Goal: Task Accomplishment & Management: Use online tool/utility

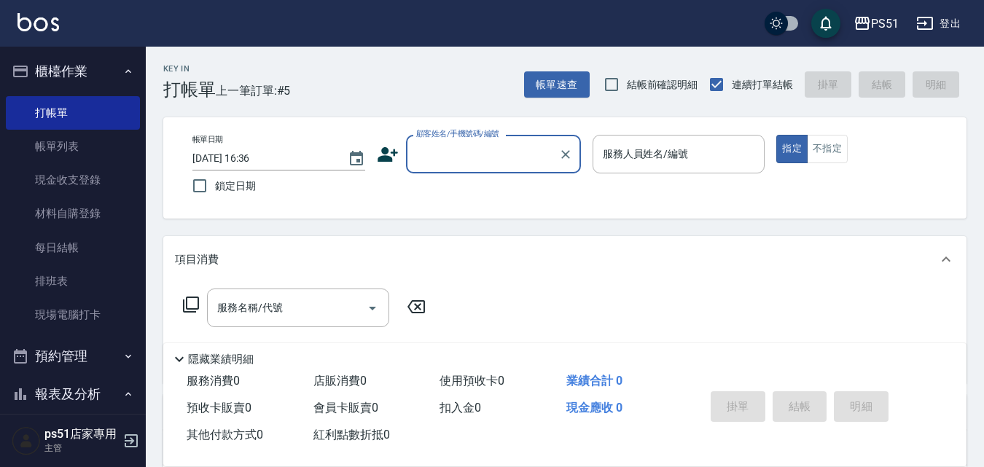
click at [453, 150] on input "顧客姓名/手機號碼/編號" at bounding box center [482, 154] width 140 height 26
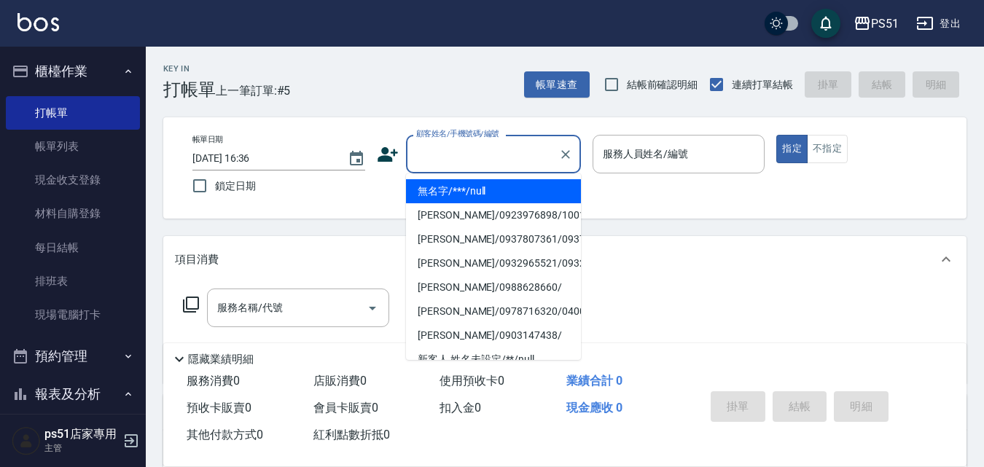
click at [462, 183] on li "無名字/***/null" at bounding box center [493, 191] width 175 height 24
type input "無名字/***/null"
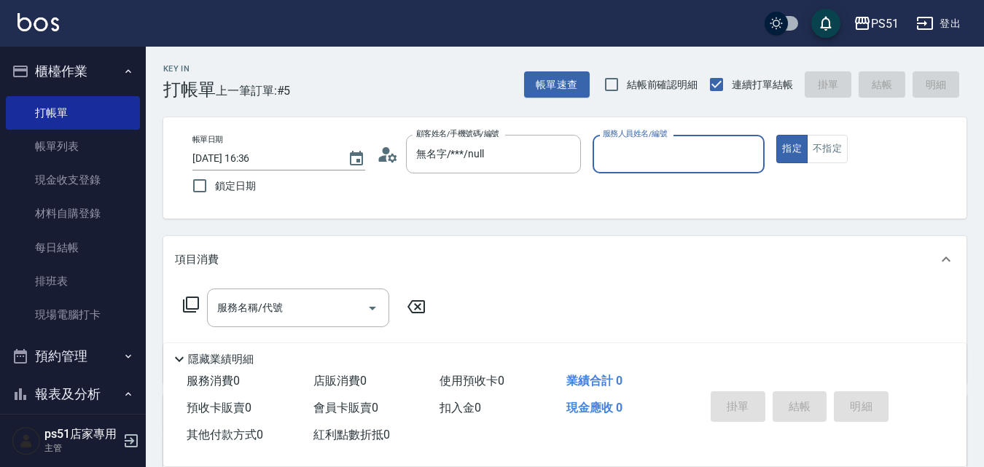
click at [671, 148] on div "服務人員姓名/編號 服務人員姓名/編號" at bounding box center [678, 154] width 173 height 39
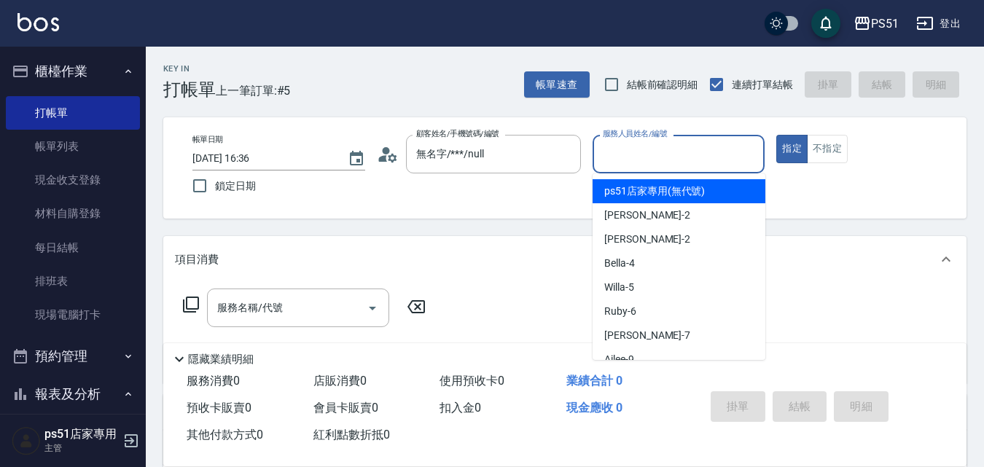
click at [678, 149] on input "服務人員姓名/編號" at bounding box center [679, 154] width 160 height 26
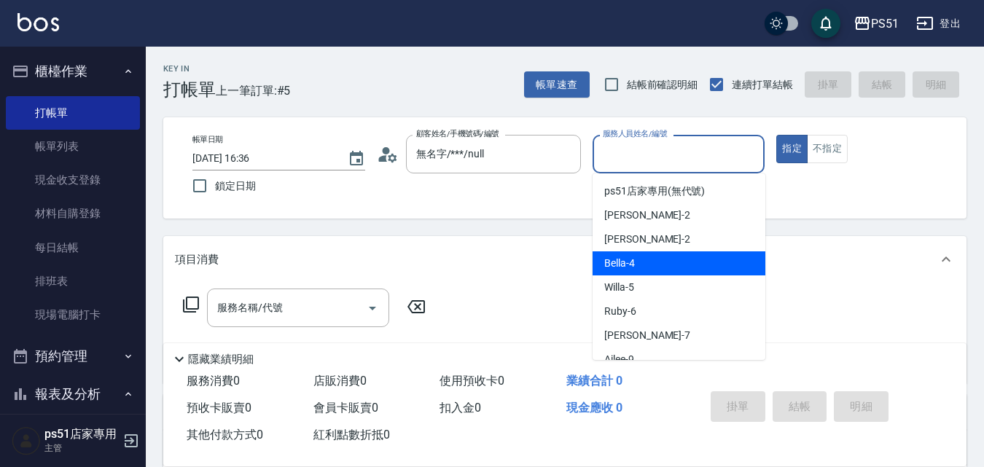
click at [615, 261] on span "Bella -4" at bounding box center [619, 263] width 31 height 15
type input "Bella-4"
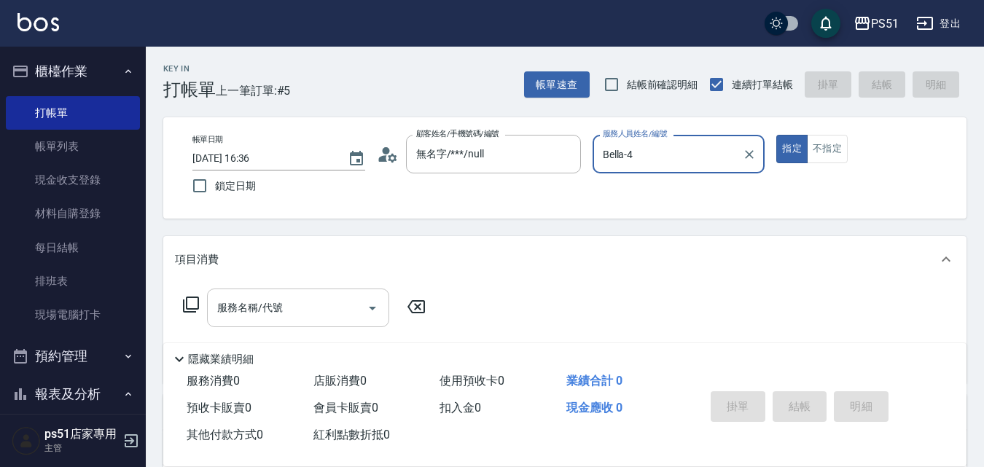
click at [348, 310] on input "服務名稱/代號" at bounding box center [287, 308] width 147 height 26
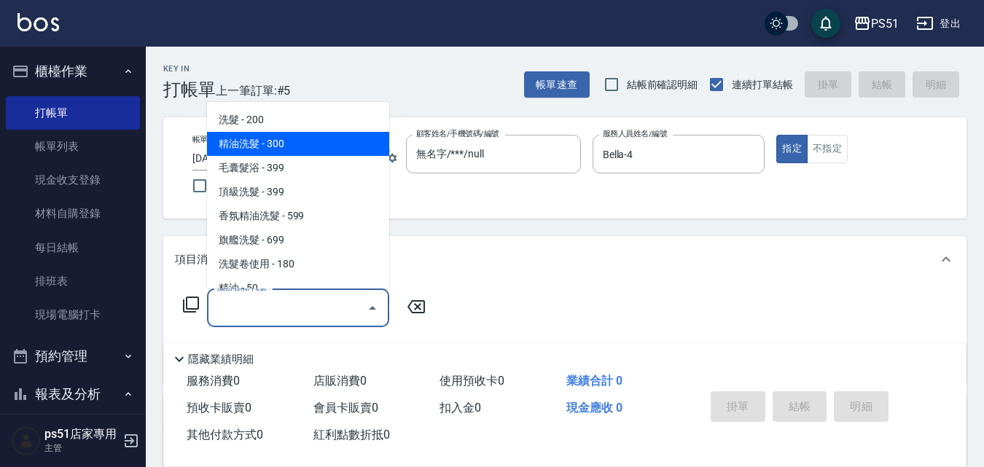
drag, startPoint x: 340, startPoint y: 145, endPoint x: 373, endPoint y: 144, distance: 33.6
click at [340, 145] on span "精油洗髮 - 300" at bounding box center [298, 144] width 182 height 24
type input "精油洗髮(102)"
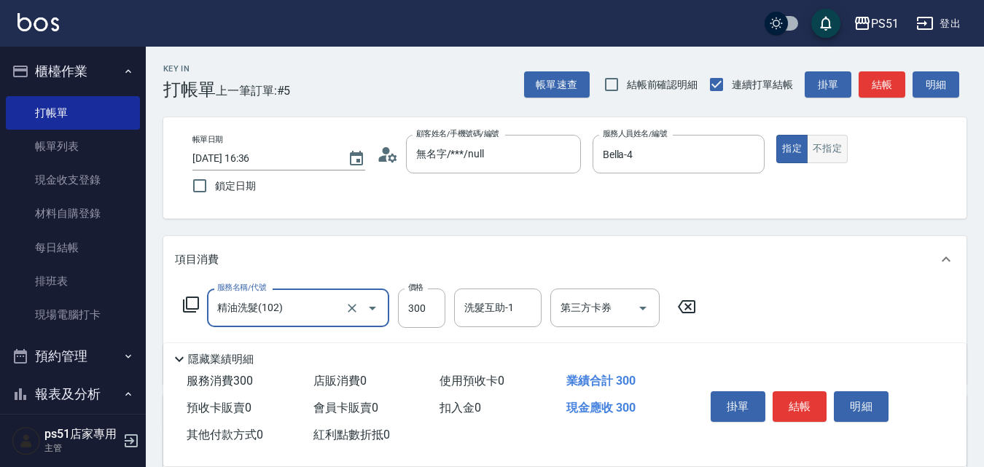
drag, startPoint x: 846, startPoint y: 154, endPoint x: 846, endPoint y: 145, distance: 8.7
click at [846, 152] on button "不指定" at bounding box center [827, 149] width 41 height 28
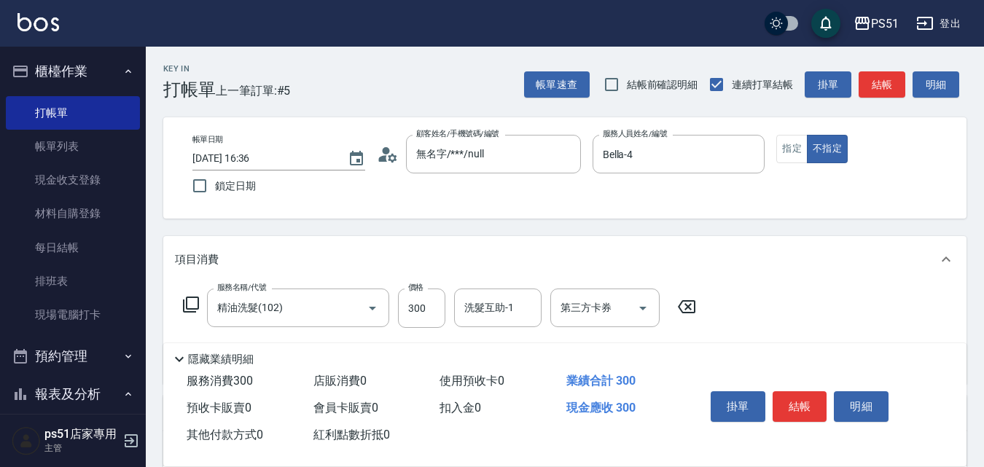
click at [888, 69] on div "帳單速查 結帳前確認明細 連續打單結帳 掛單 結帳 明細" at bounding box center [745, 84] width 442 height 31
click at [884, 83] on button "結帳" at bounding box center [881, 84] width 47 height 27
type input "[DATE] 17:21"
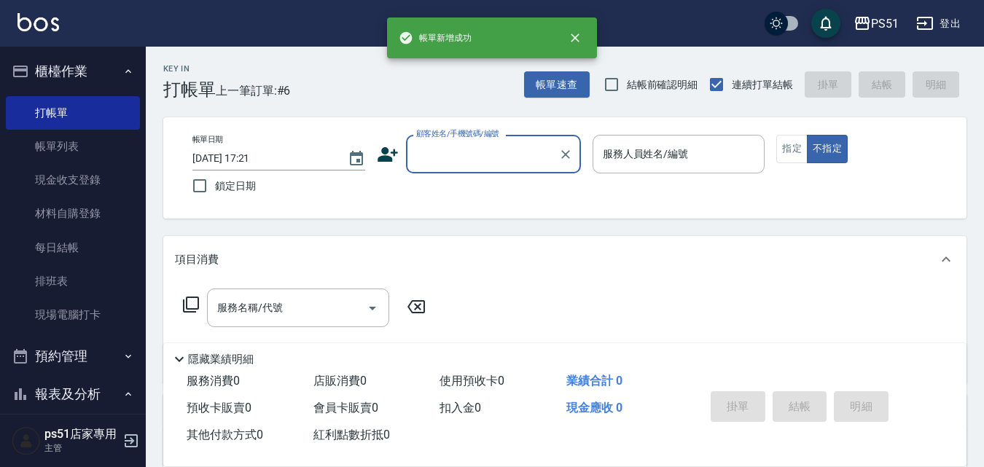
click at [450, 157] on input "顧客姓名/手機號碼/編號" at bounding box center [482, 154] width 140 height 26
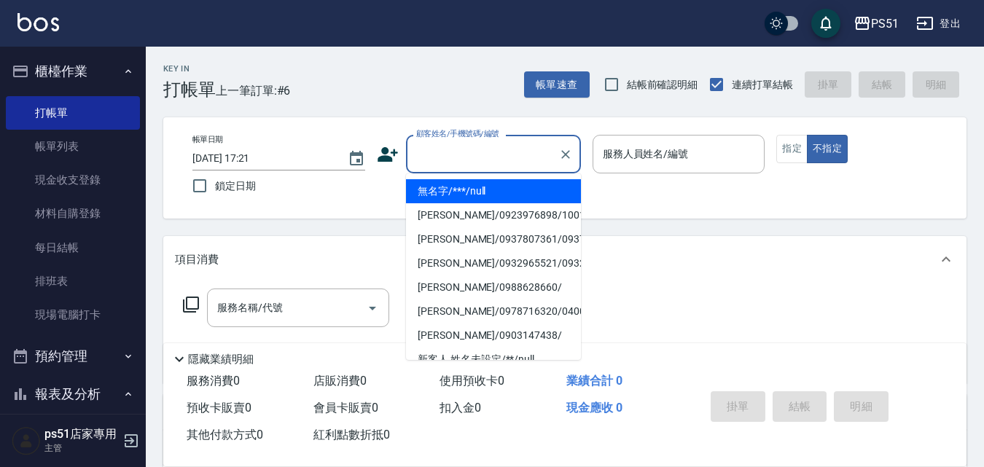
click at [453, 187] on li "無名字/***/null" at bounding box center [493, 191] width 175 height 24
type input "無名字/***/null"
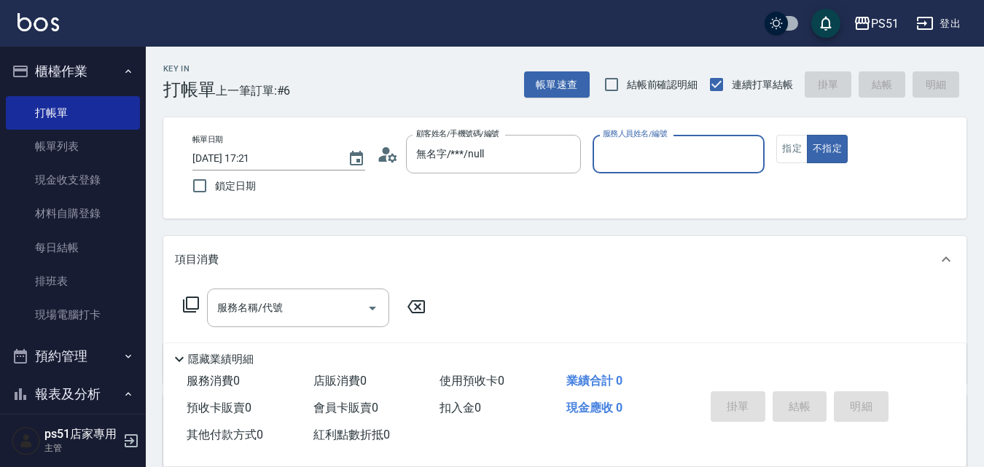
click at [631, 149] on input "服務人員姓名/編號" at bounding box center [679, 154] width 160 height 26
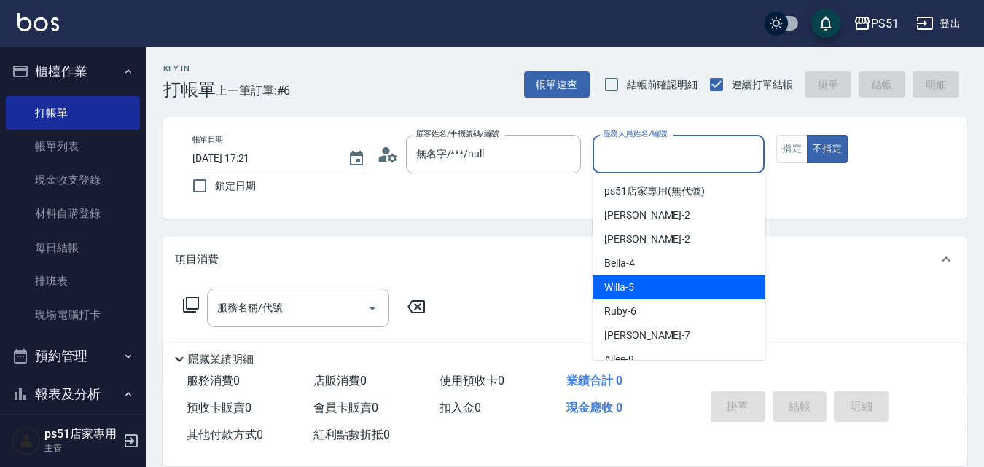
click at [609, 267] on span "Bella -4" at bounding box center [619, 263] width 31 height 15
type input "Bella-4"
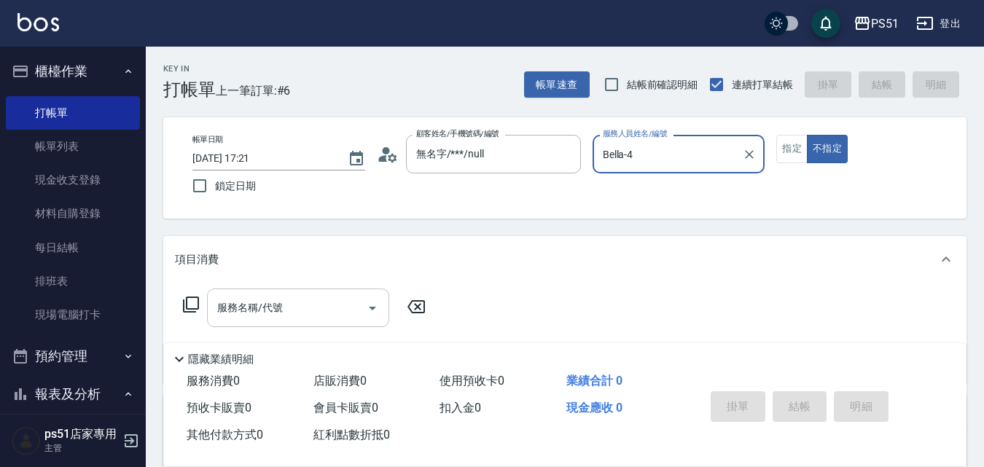
click at [319, 318] on input "服務名稱/代號" at bounding box center [287, 308] width 147 height 26
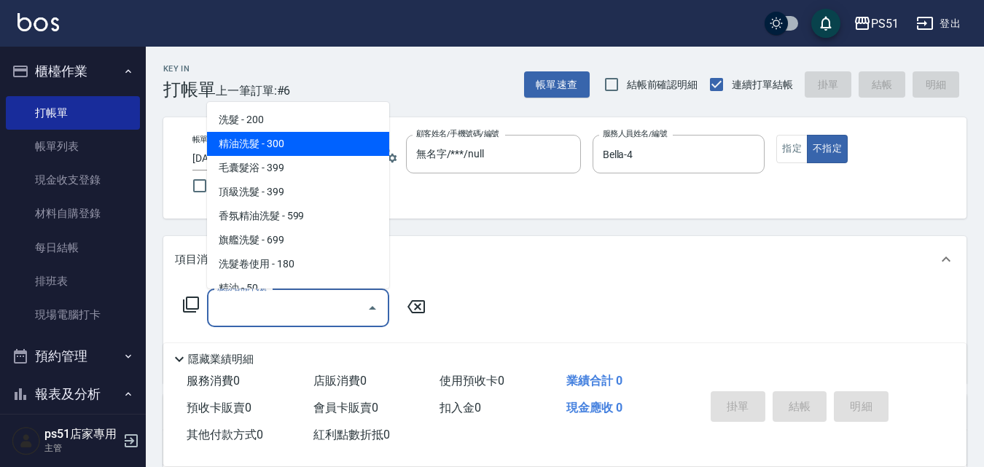
click at [329, 145] on span "精油洗髮 - 300" at bounding box center [298, 144] width 182 height 24
type input "精油洗髮(102)"
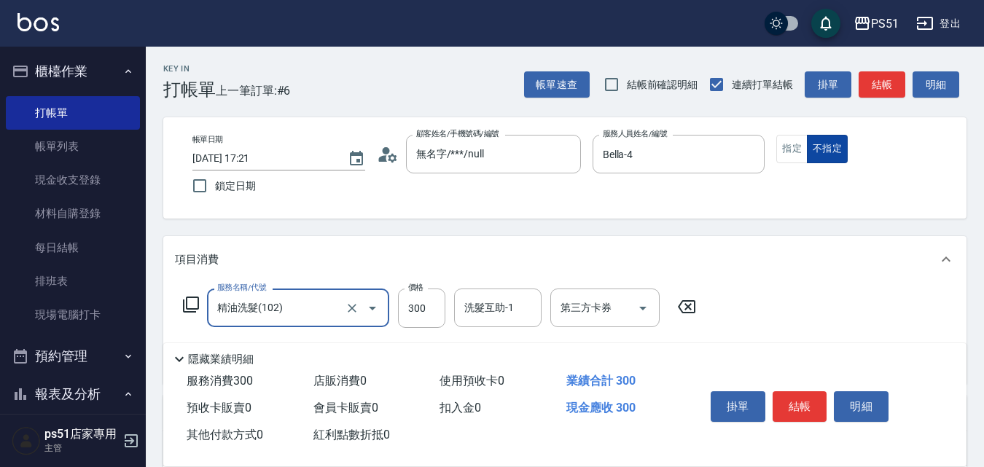
click at [792, 152] on button "指定" at bounding box center [791, 149] width 31 height 28
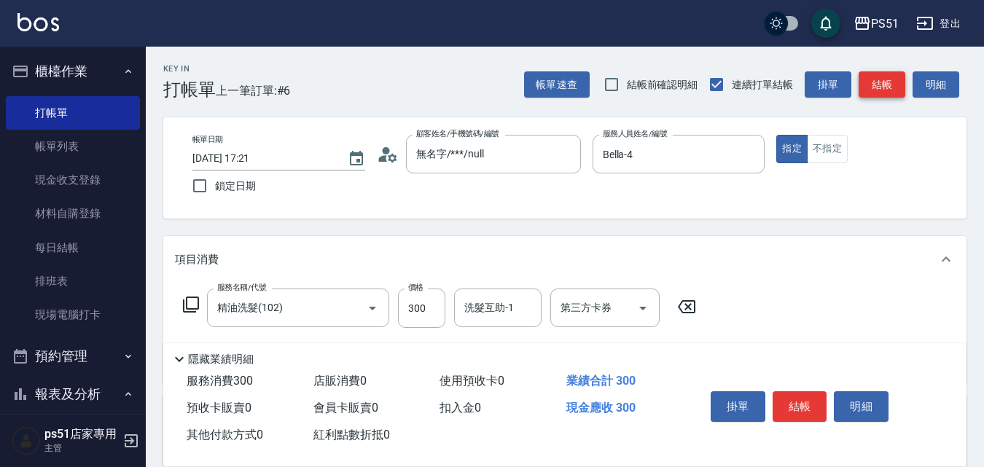
click at [885, 92] on button "結帳" at bounding box center [881, 84] width 47 height 27
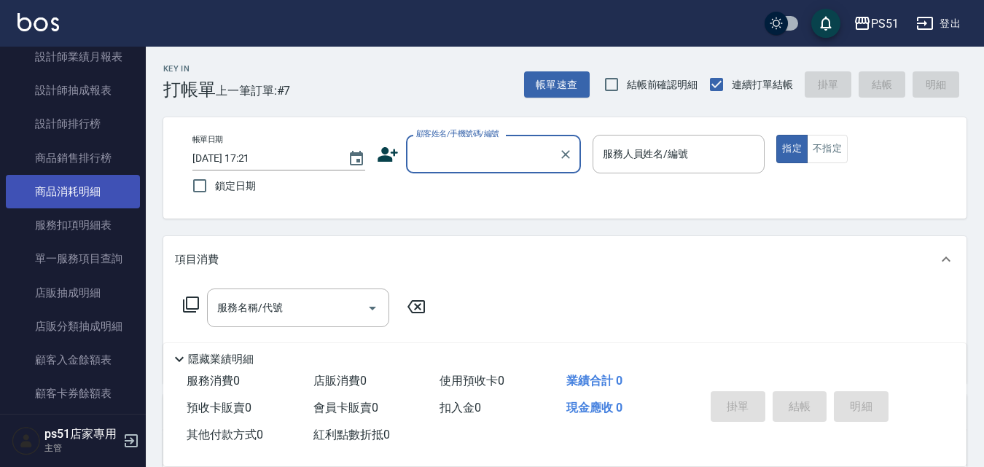
scroll to position [680, 0]
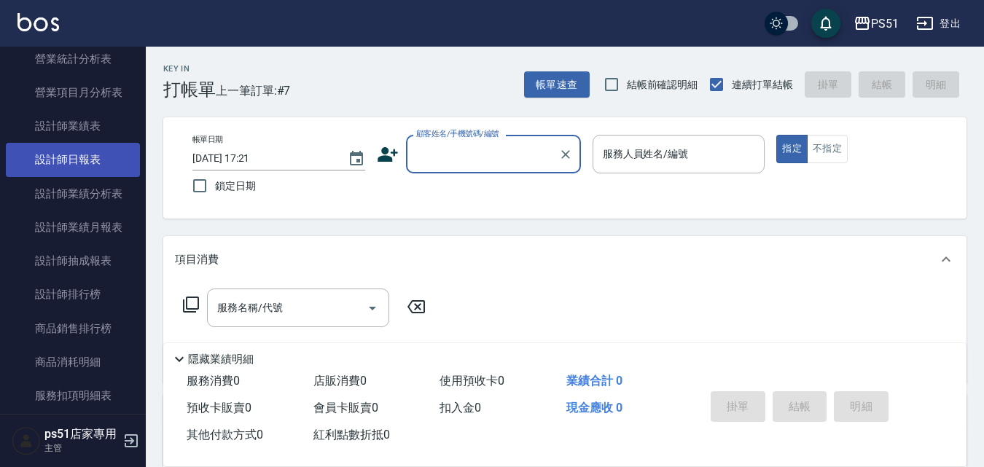
click at [85, 155] on link "設計師日報表" at bounding box center [73, 160] width 134 height 34
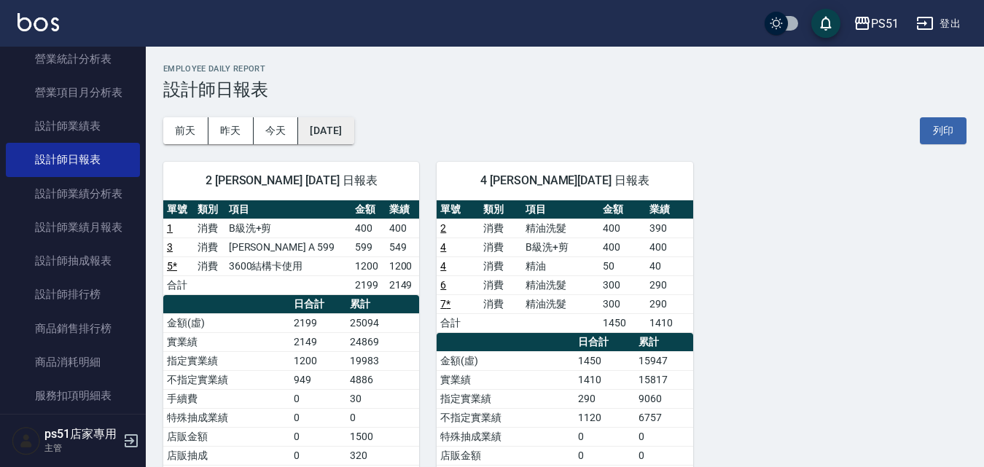
click at [346, 131] on button "[DATE]" at bounding box center [325, 130] width 55 height 27
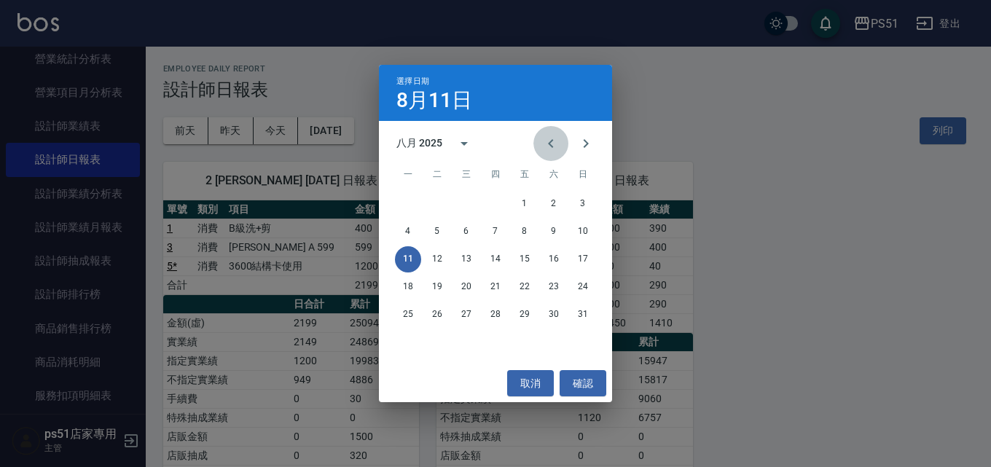
click at [555, 143] on icon "Previous month" at bounding box center [550, 143] width 17 height 17
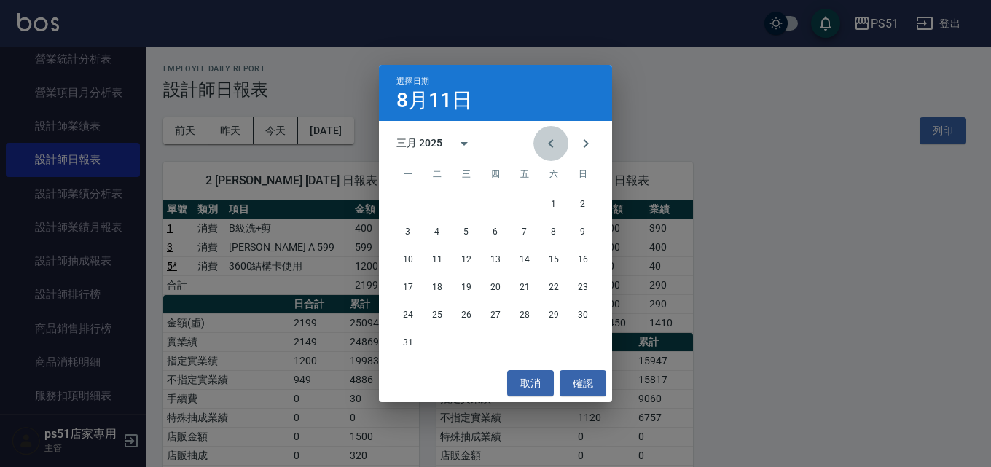
click at [555, 143] on icon "Previous month" at bounding box center [550, 143] width 17 height 17
click at [500, 312] on button "26" at bounding box center [495, 315] width 26 height 26
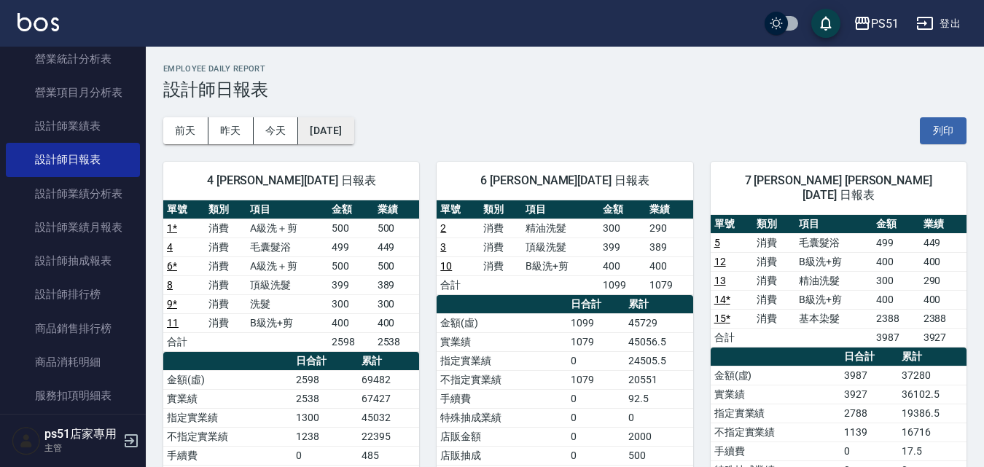
click at [353, 128] on button "[DATE]" at bounding box center [325, 130] width 55 height 27
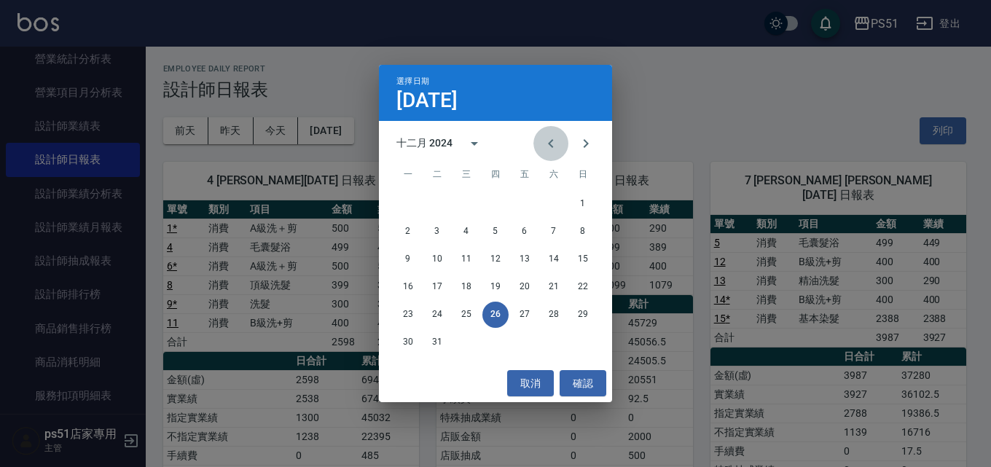
click at [552, 146] on icon "Previous month" at bounding box center [550, 143] width 5 height 9
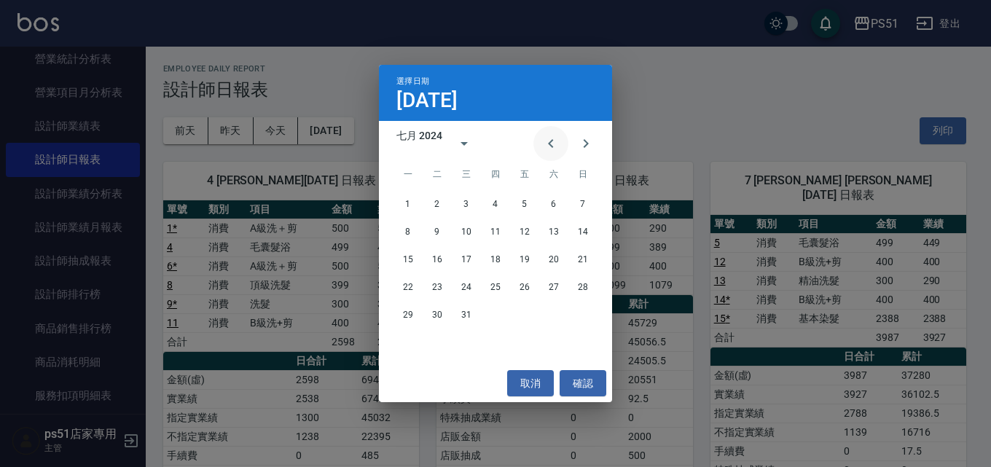
click at [552, 146] on icon "Previous month" at bounding box center [550, 143] width 5 height 9
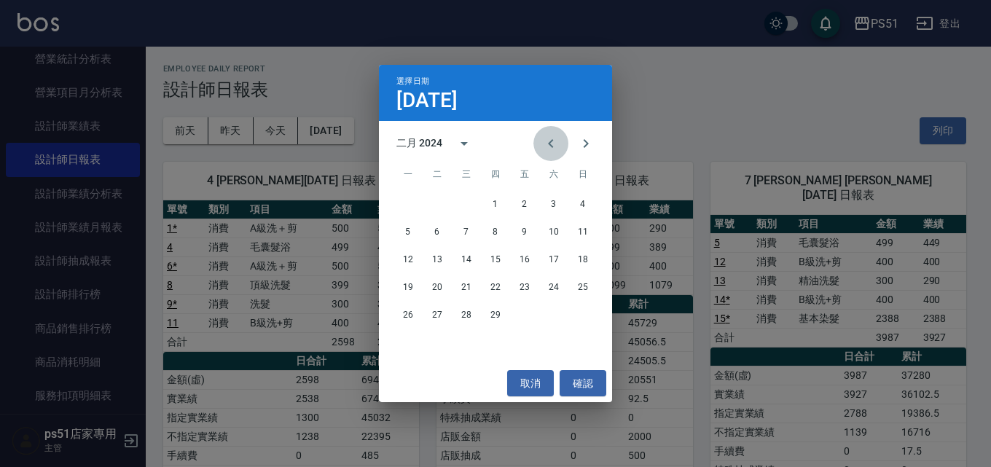
click at [552, 146] on icon "Previous month" at bounding box center [550, 143] width 5 height 9
click at [437, 311] on button "26" at bounding box center [437, 315] width 26 height 26
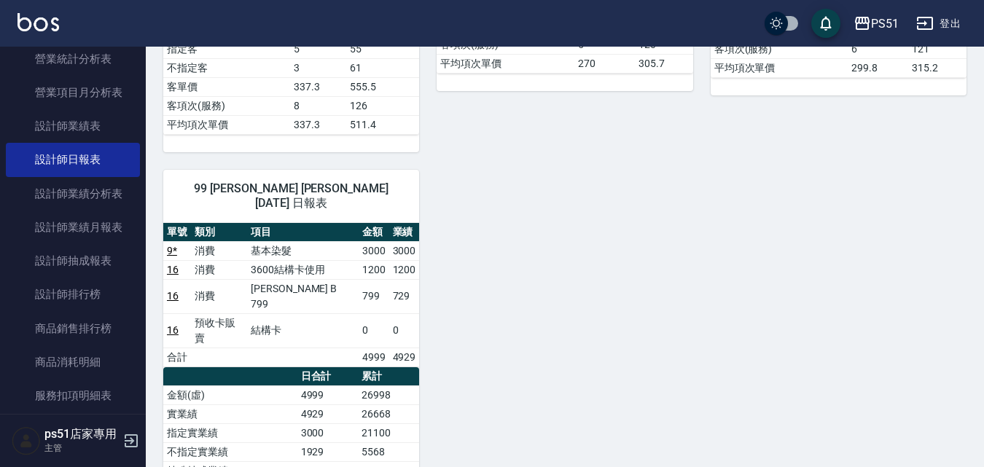
scroll to position [680, 0]
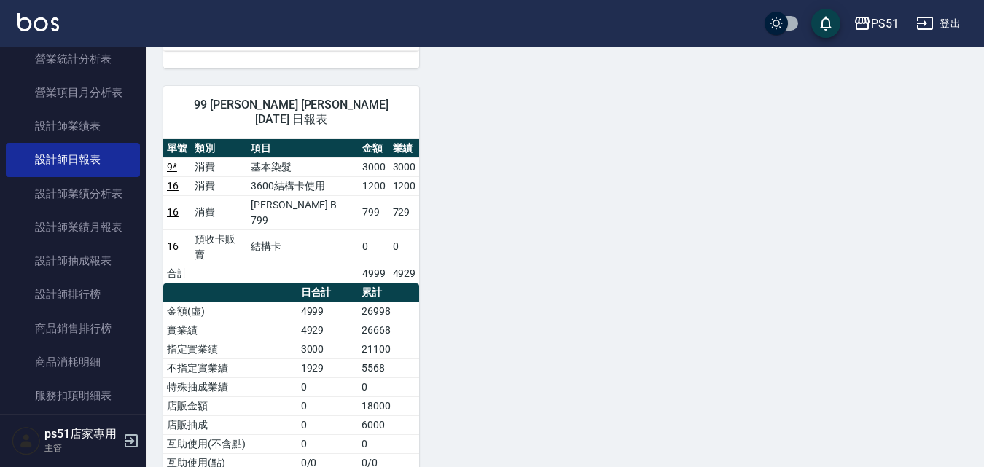
click at [174, 240] on link "16" at bounding box center [173, 246] width 12 height 12
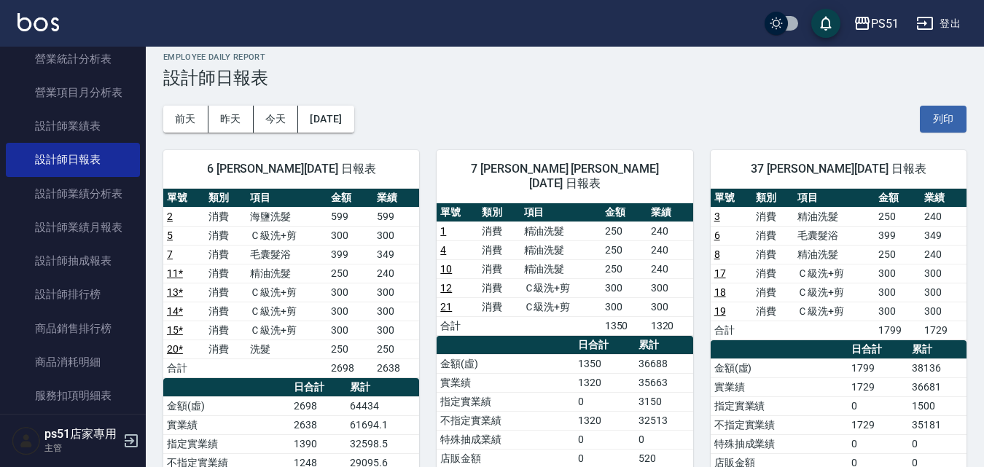
scroll to position [0, 0]
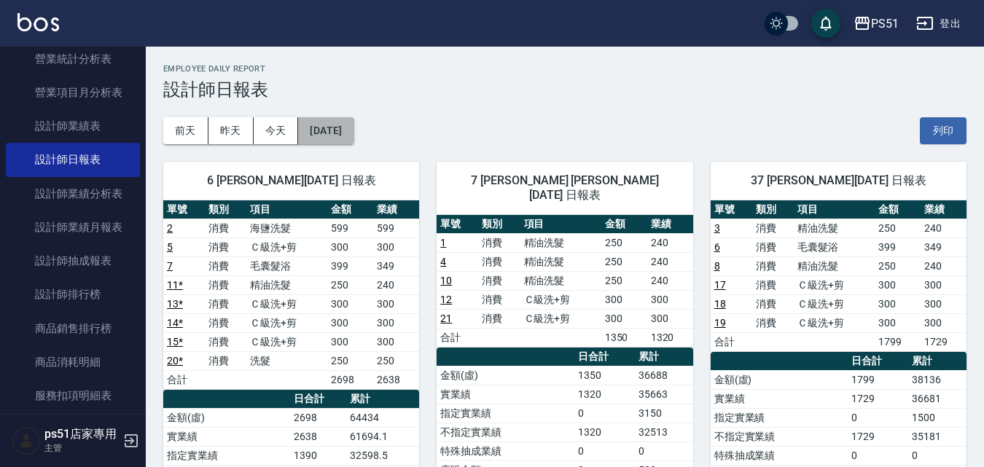
click at [318, 127] on button "[DATE]" at bounding box center [325, 130] width 55 height 27
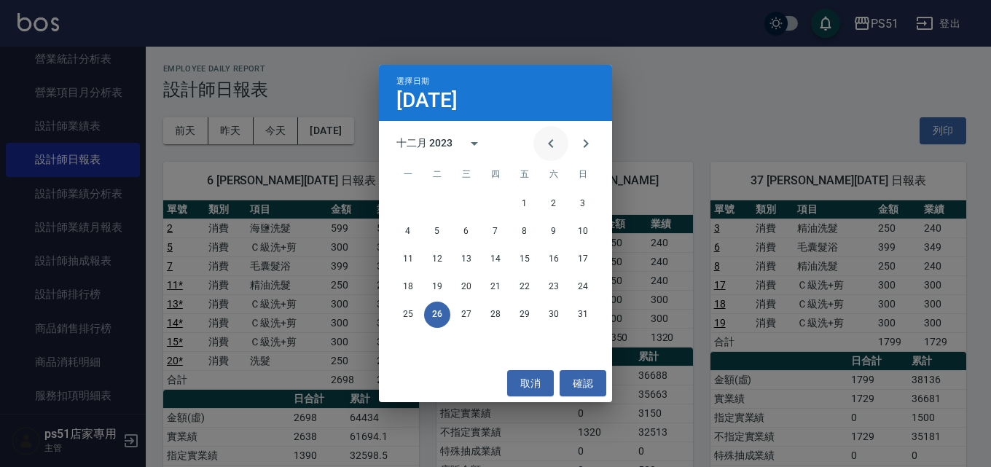
click at [548, 144] on icon "Previous month" at bounding box center [550, 143] width 17 height 17
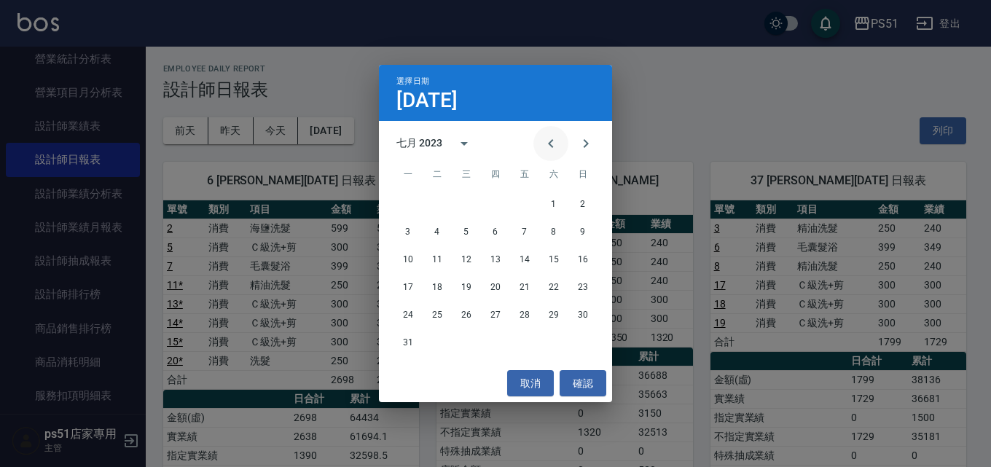
click at [548, 144] on icon "Previous month" at bounding box center [550, 143] width 17 height 17
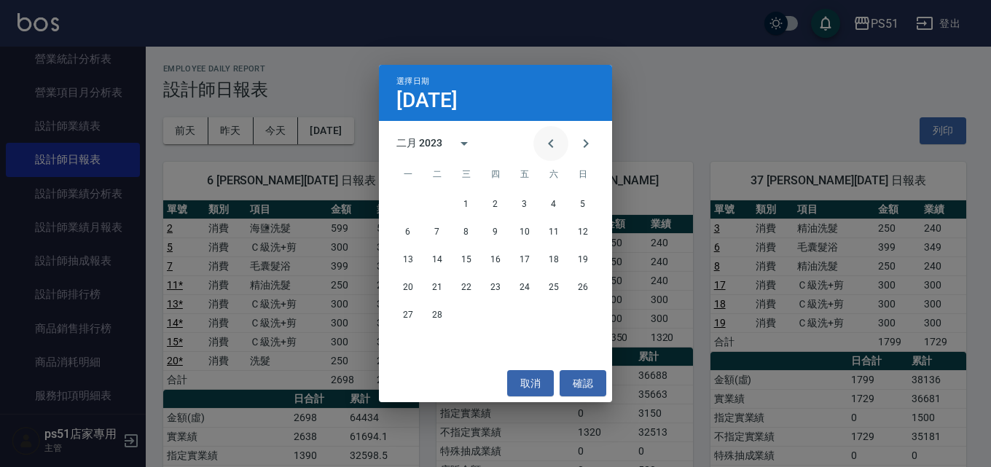
click at [548, 144] on icon "Previous month" at bounding box center [550, 143] width 17 height 17
click at [410, 313] on button "26" at bounding box center [408, 315] width 26 height 26
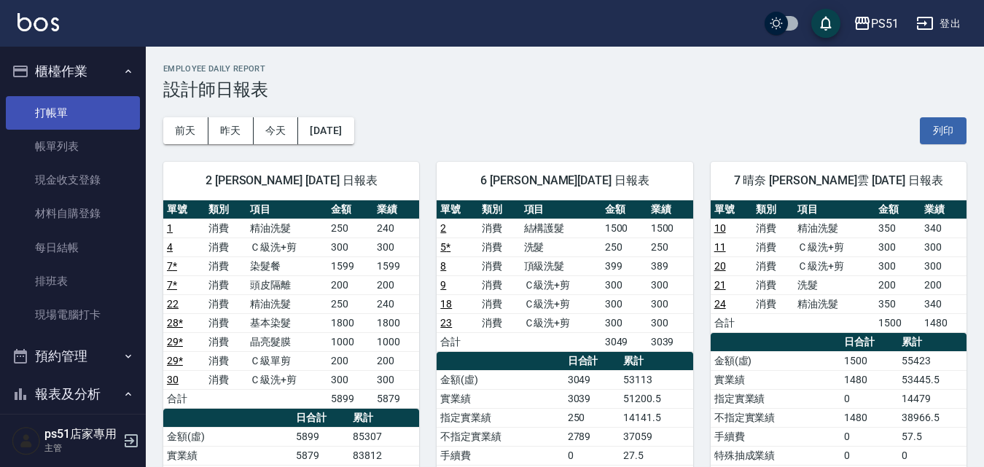
click at [28, 107] on link "打帳單" at bounding box center [73, 113] width 134 height 34
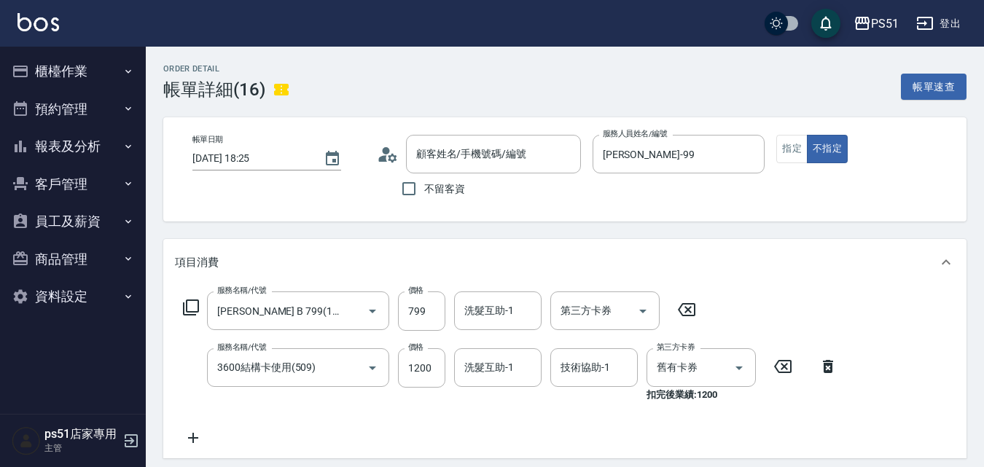
type input "詹**/0989930587/null"
type input "結構卡(3)"
